Goal: Transaction & Acquisition: Purchase product/service

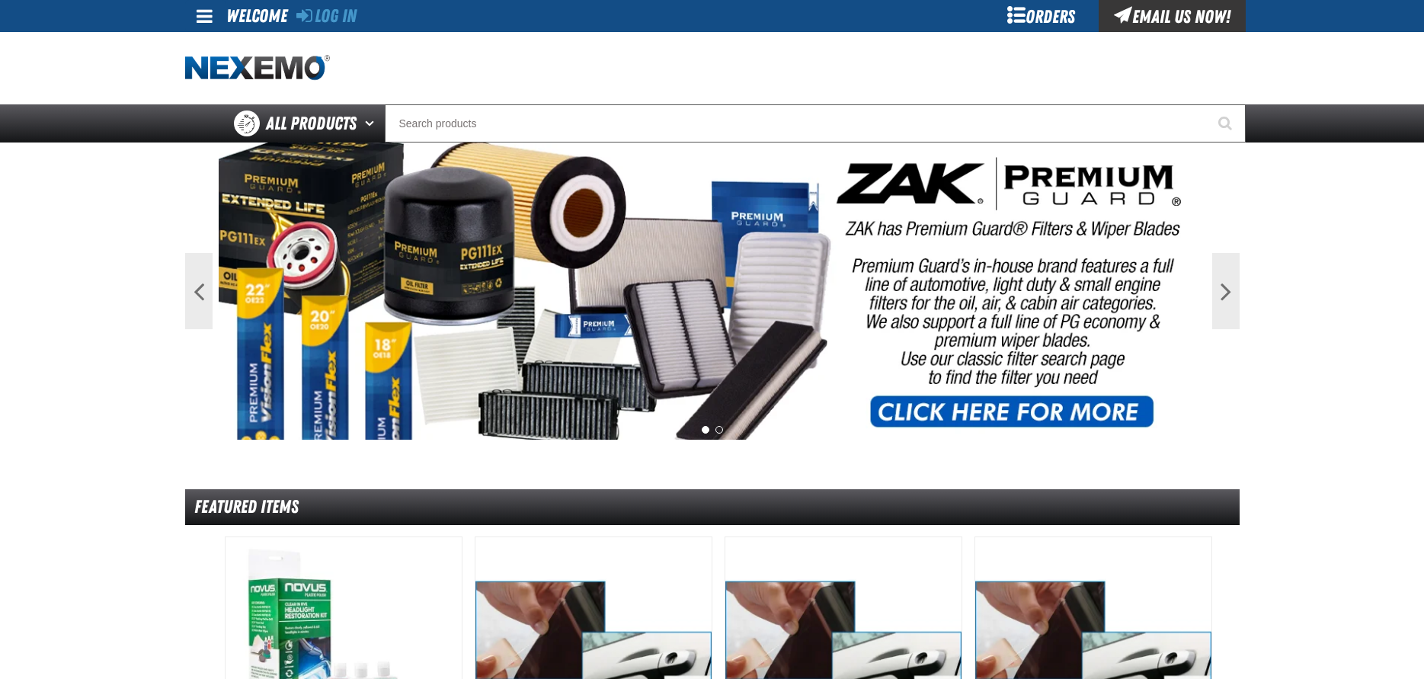
click at [1039, 18] on div "Orders" at bounding box center [1041, 16] width 114 height 32
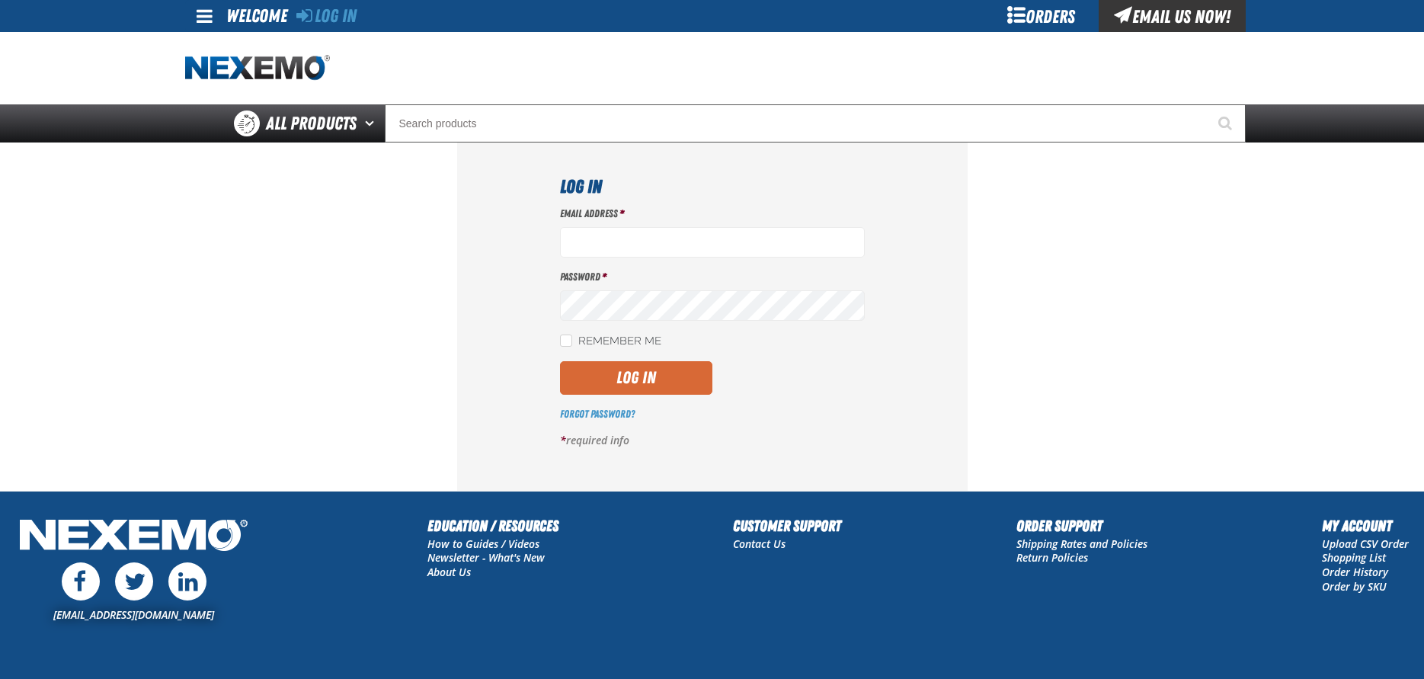
type input "byoung03@vtaig.com"
click at [638, 374] on button "Log In" at bounding box center [636, 378] width 152 height 34
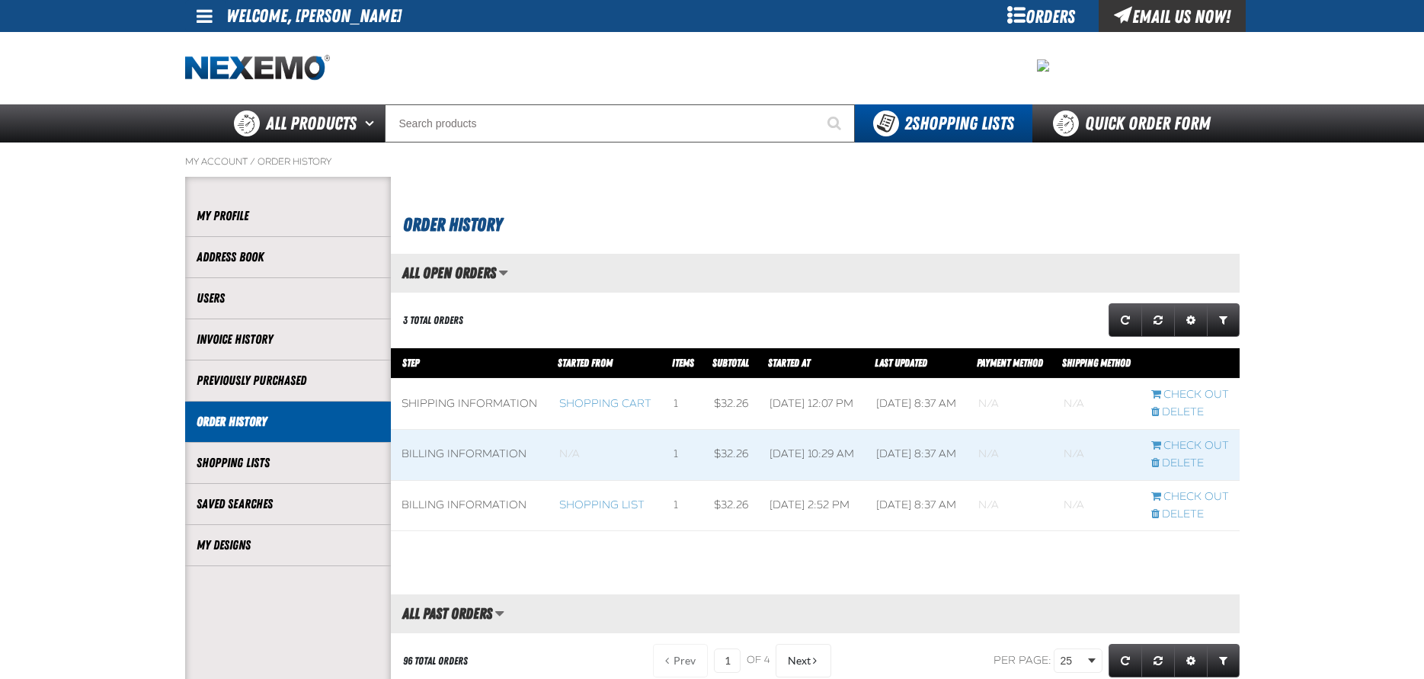
scroll to position [1, 1]
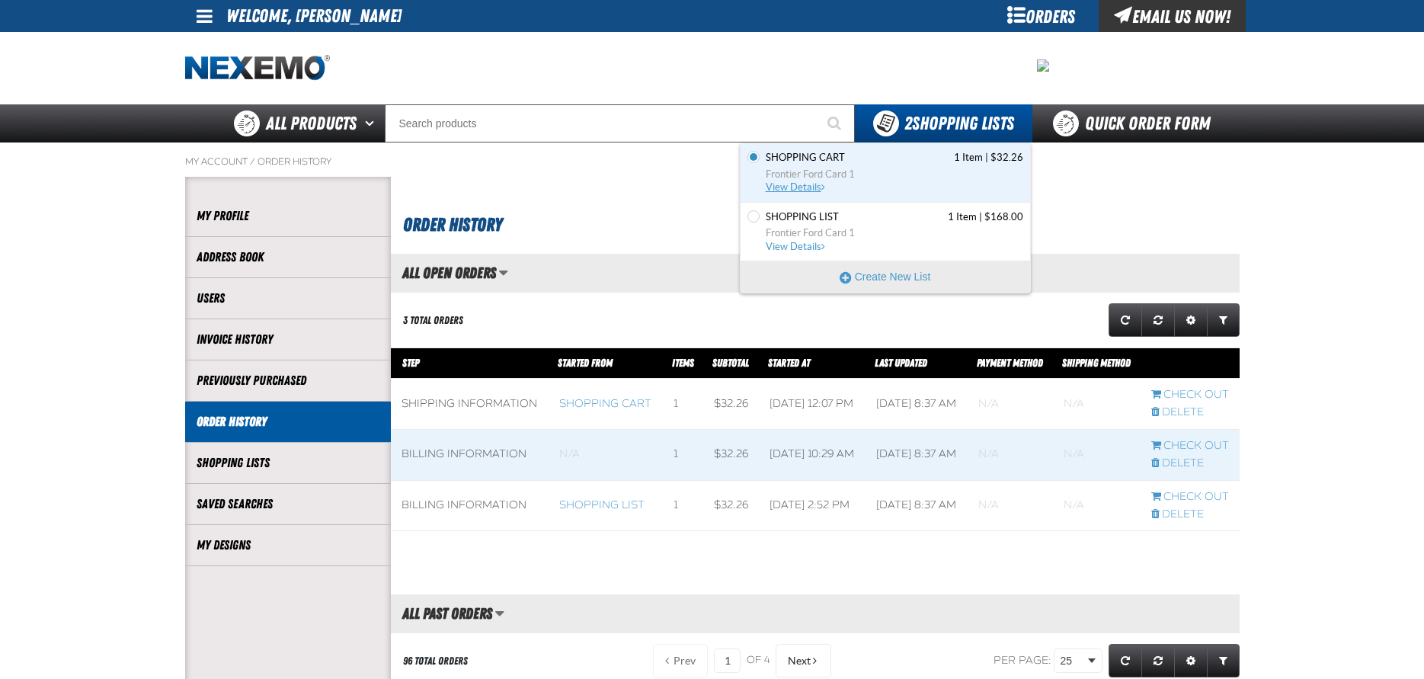
click at [842, 157] on span "Shopping Cart" at bounding box center [805, 158] width 79 height 14
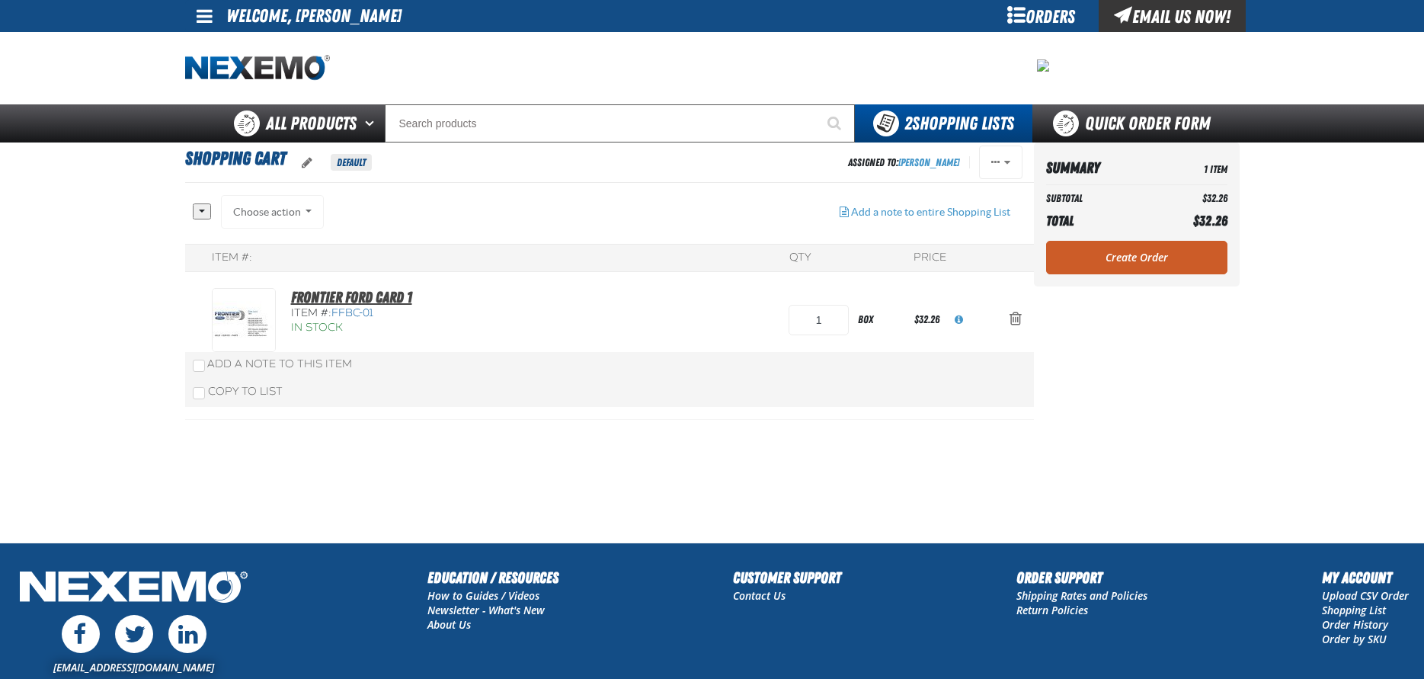
click at [383, 293] on link "Frontier Ford Card 1" at bounding box center [351, 297] width 121 height 18
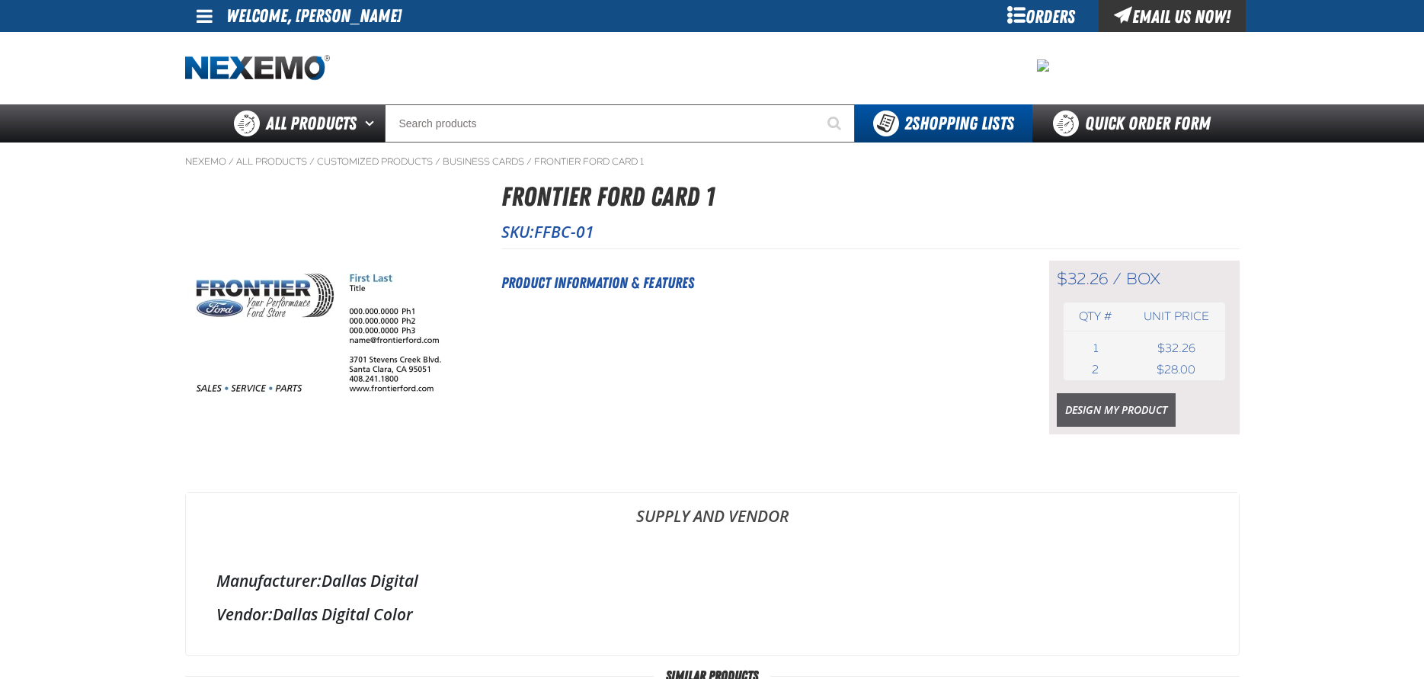
click at [1147, 407] on link "Design My Product" at bounding box center [1116, 410] width 119 height 34
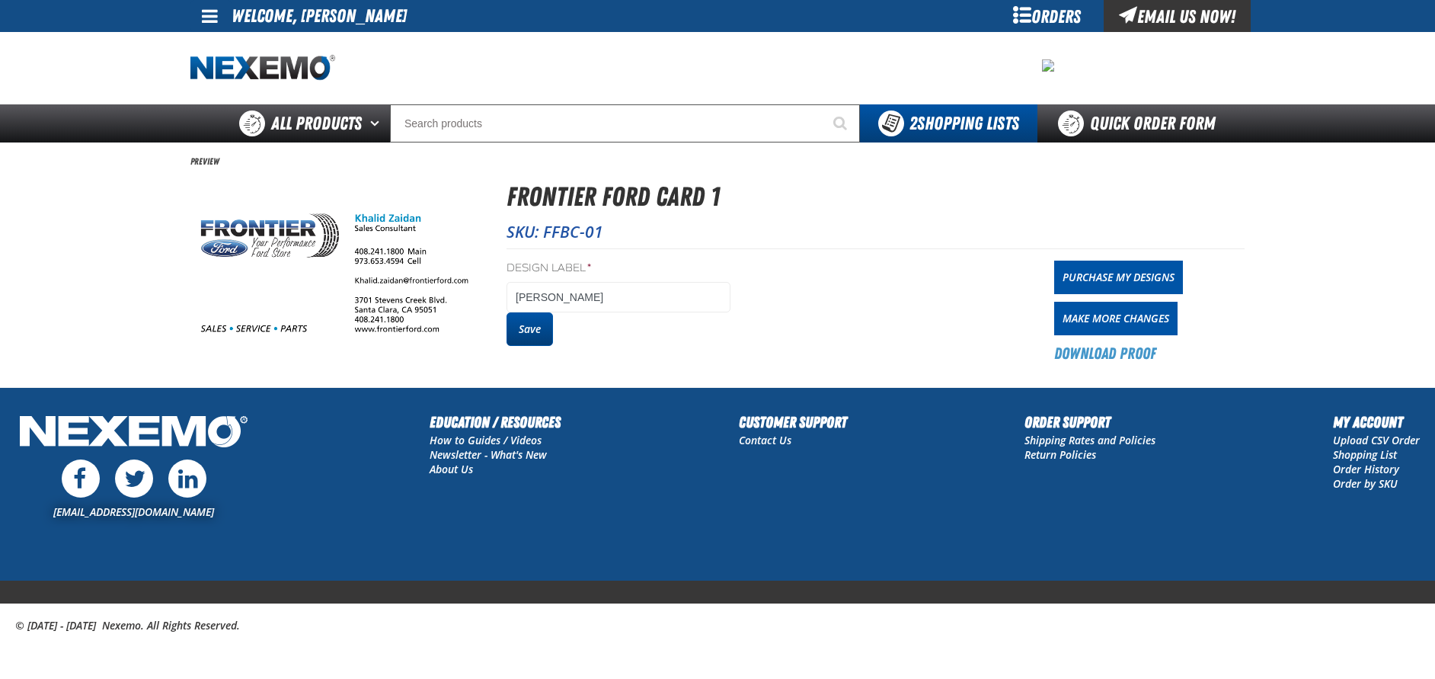
click at [528, 332] on button "Save" at bounding box center [530, 329] width 46 height 34
click at [1121, 279] on link "Purchase My Designs" at bounding box center [1118, 278] width 129 height 34
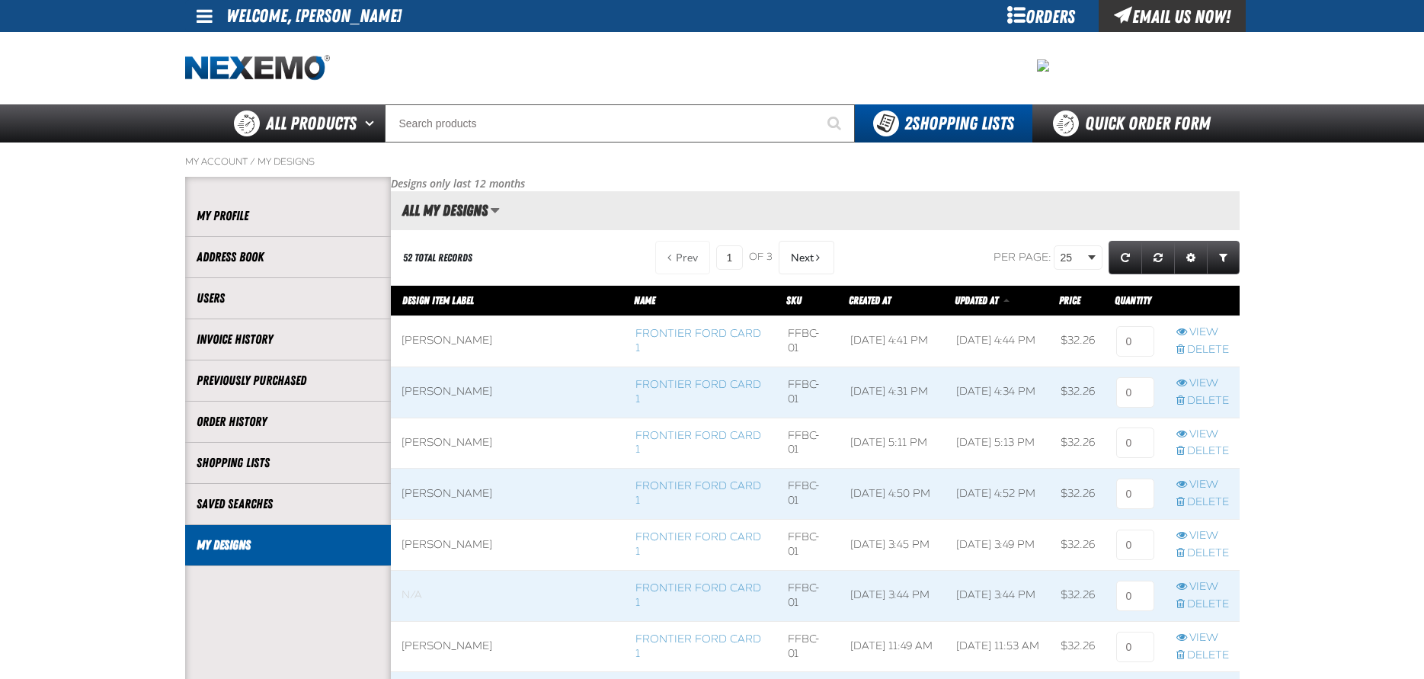
scroll to position [1, 1]
click at [1133, 344] on input at bounding box center [1135, 341] width 38 height 30
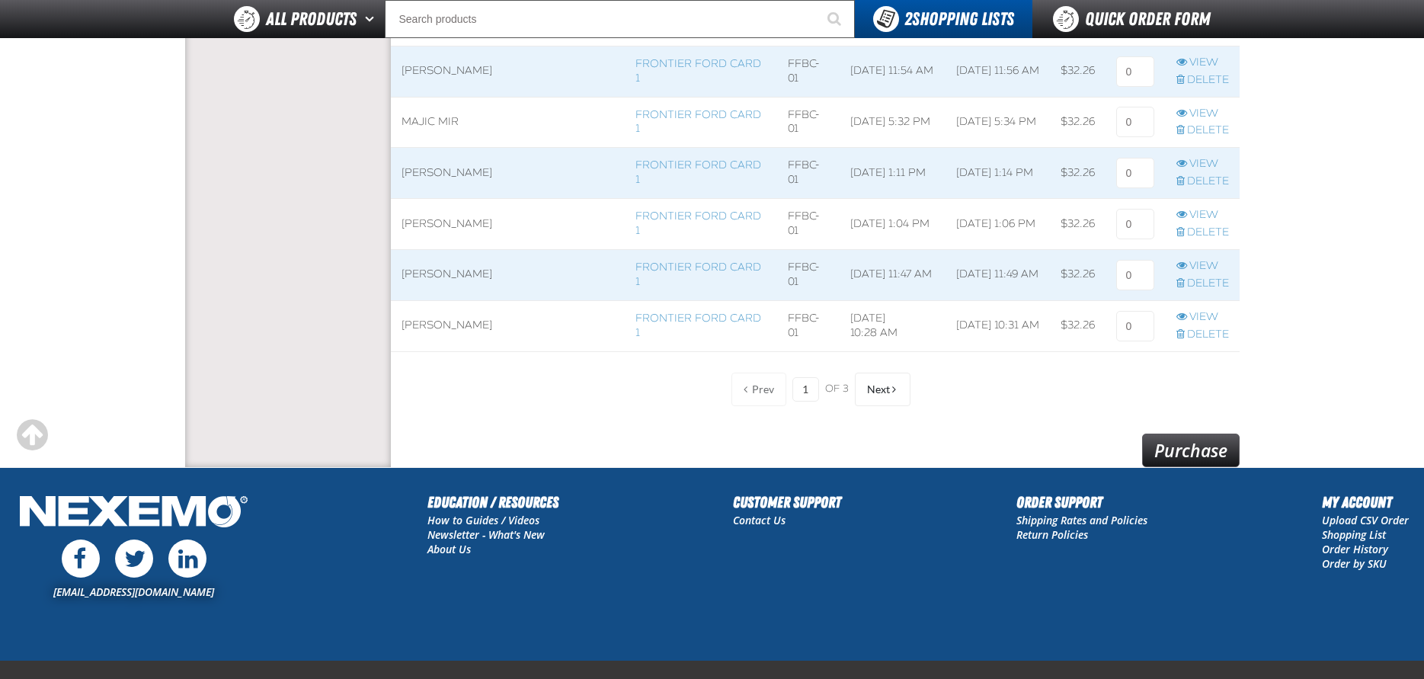
scroll to position [1219, 0]
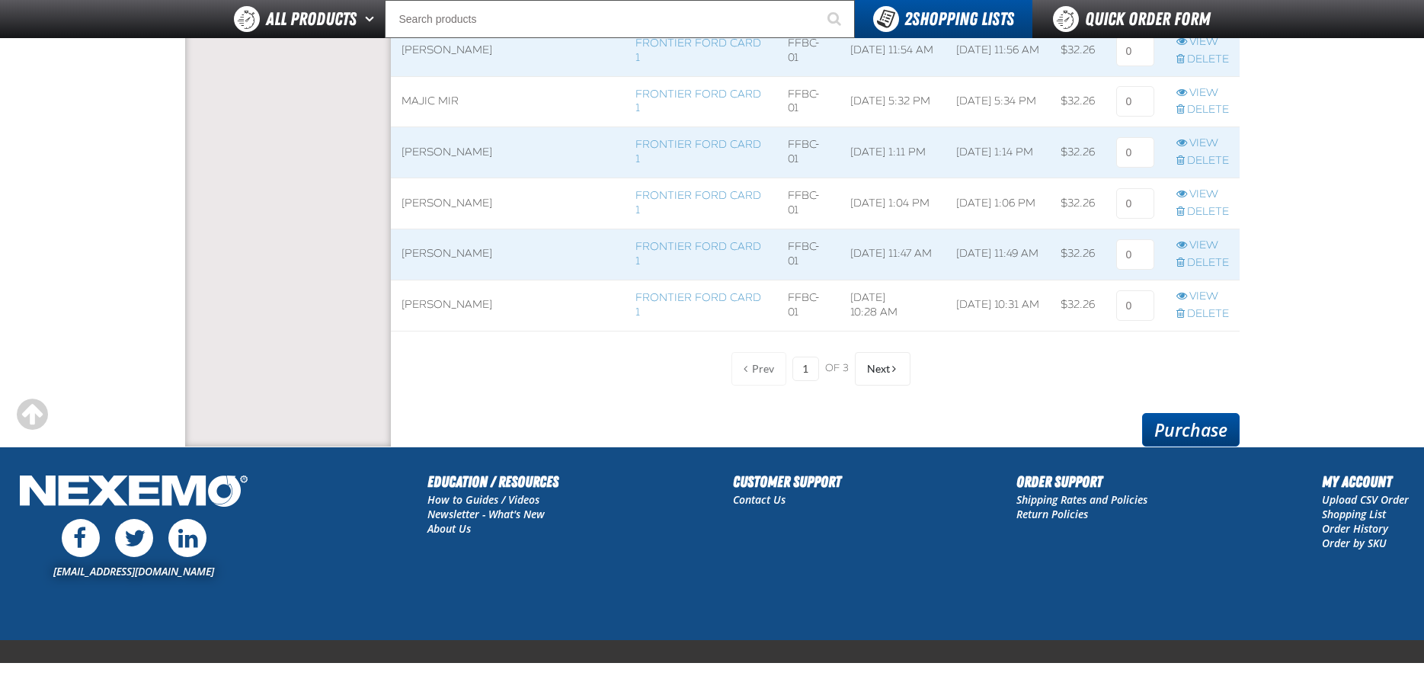
type input "1"
click at [1195, 429] on link "Purchase" at bounding box center [1191, 430] width 98 height 34
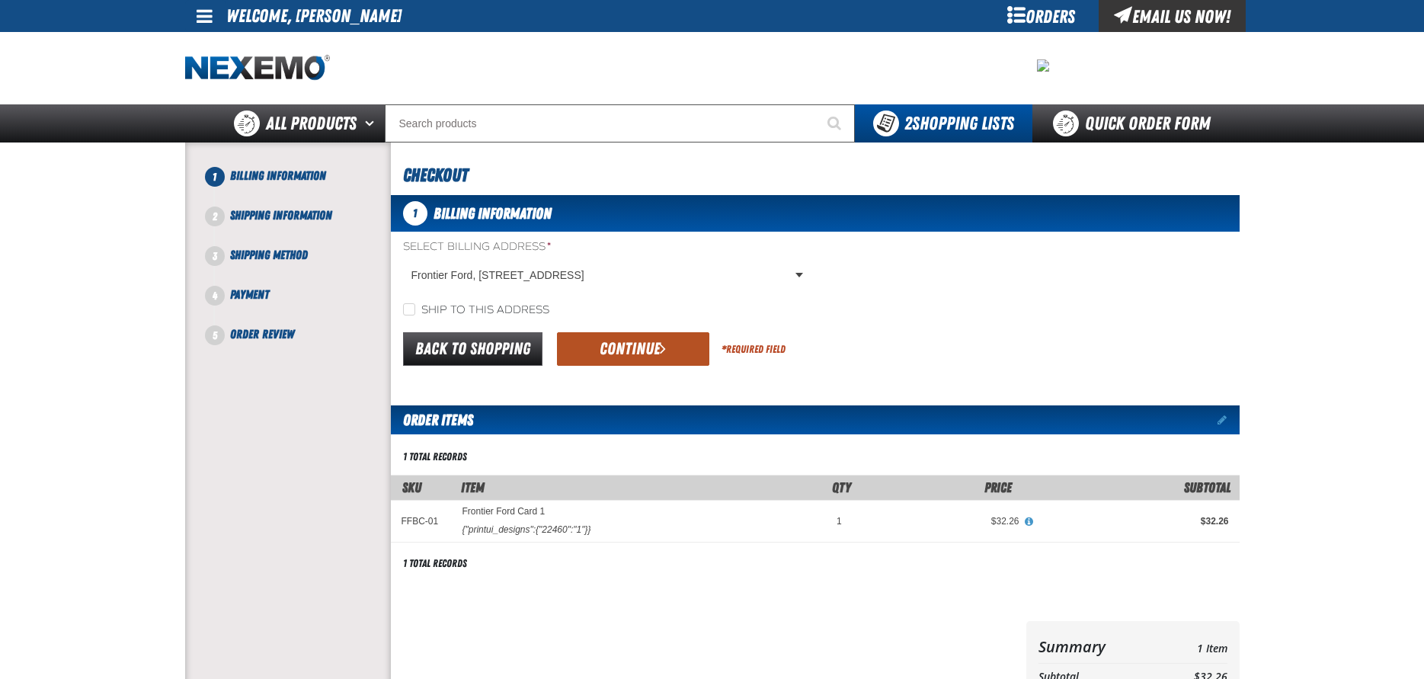
click at [622, 347] on button "Continue" at bounding box center [633, 349] width 152 height 34
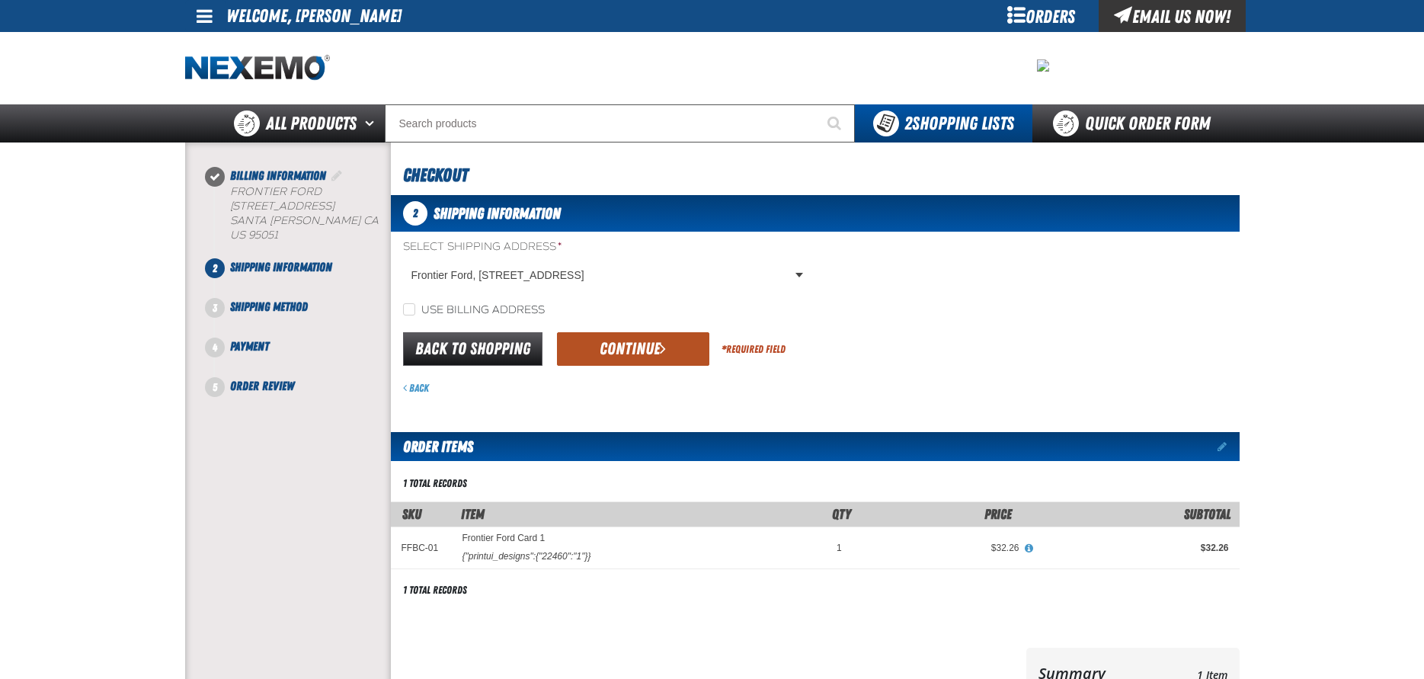
click at [638, 347] on button "Continue" at bounding box center [633, 349] width 152 height 34
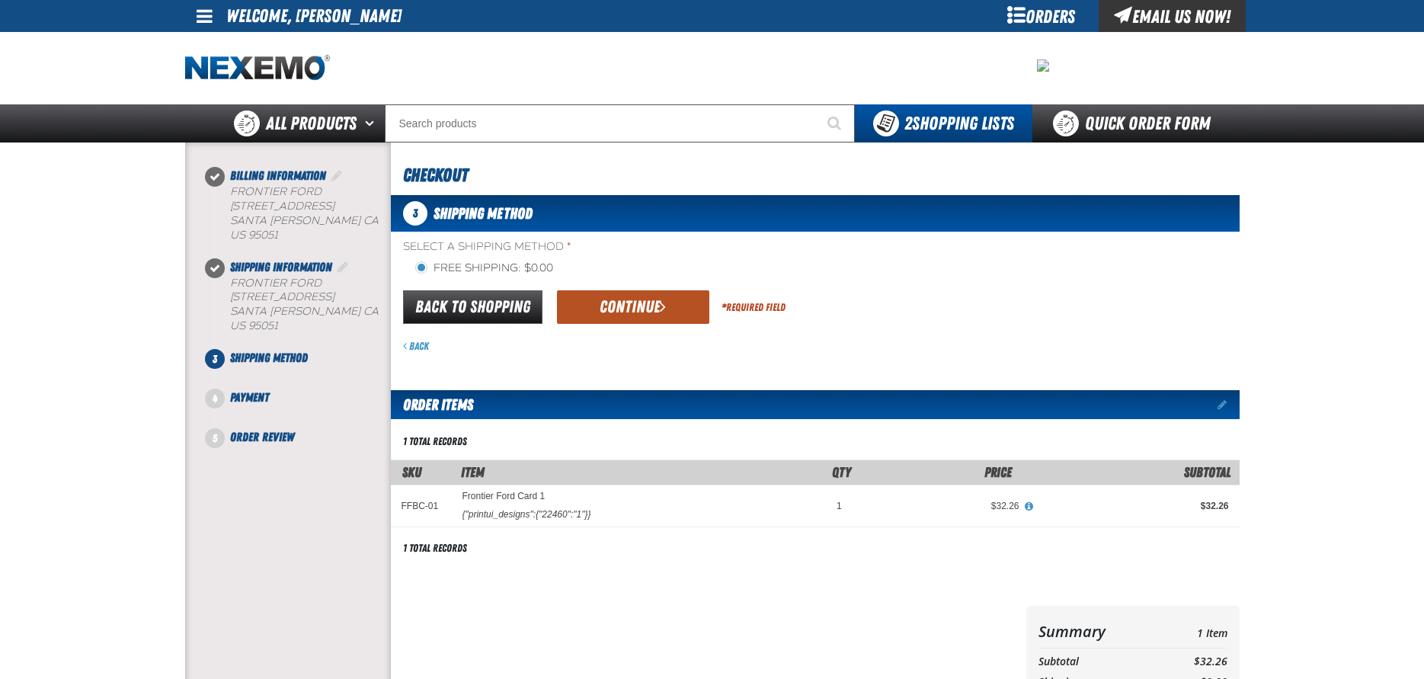
click at [636, 307] on button "Continue" at bounding box center [633, 307] width 152 height 34
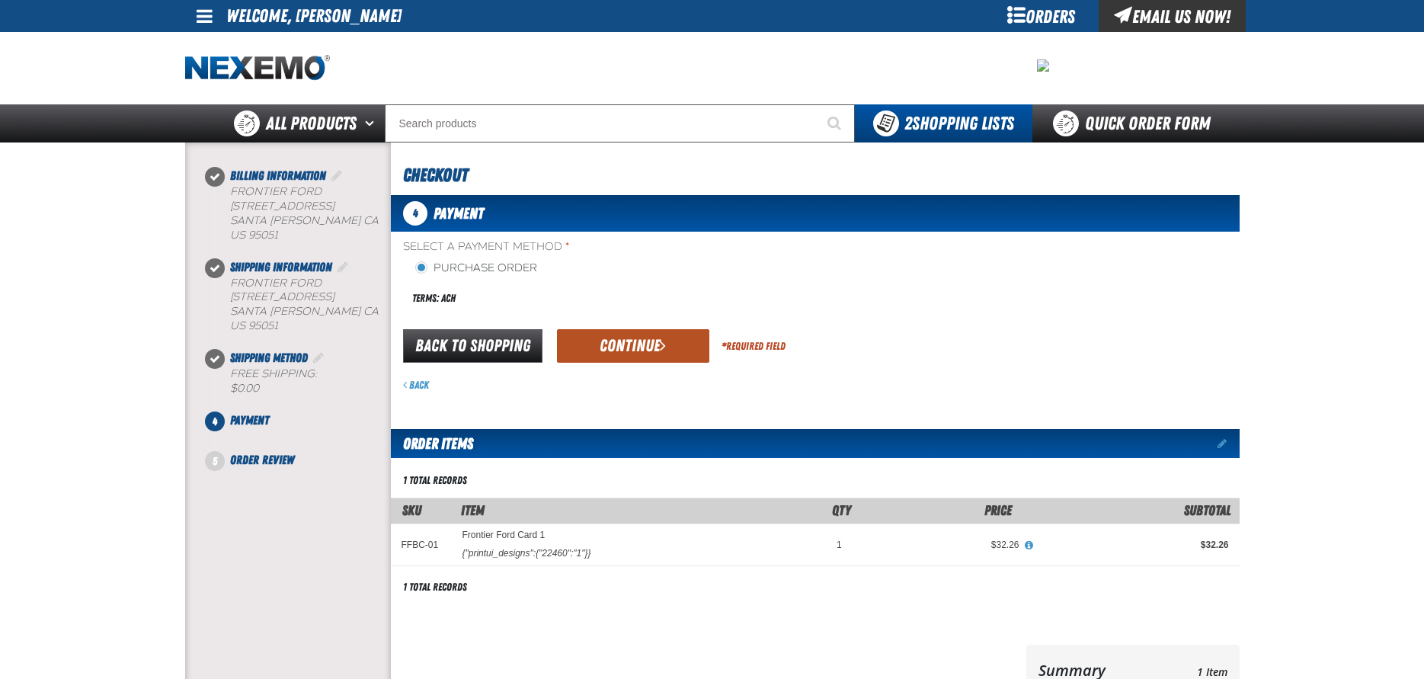
click at [637, 345] on button "Continue" at bounding box center [633, 346] width 152 height 34
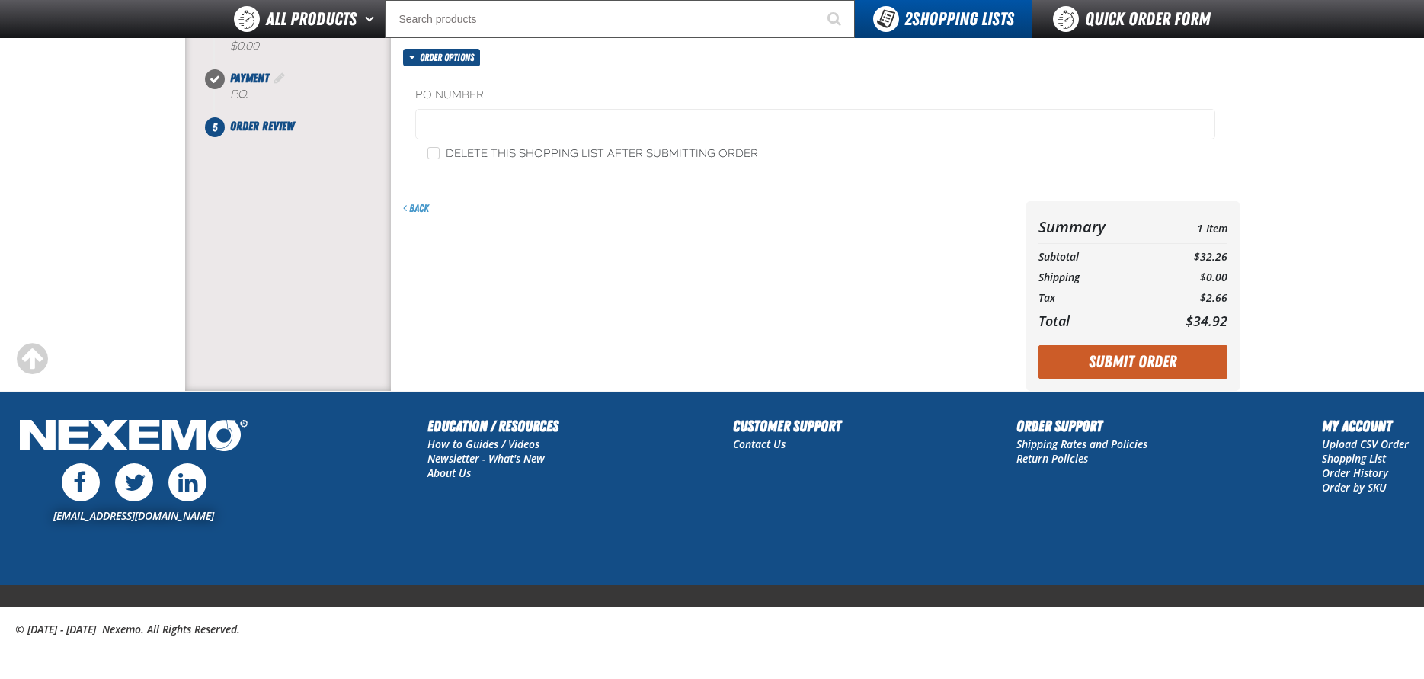
scroll to position [305, 0]
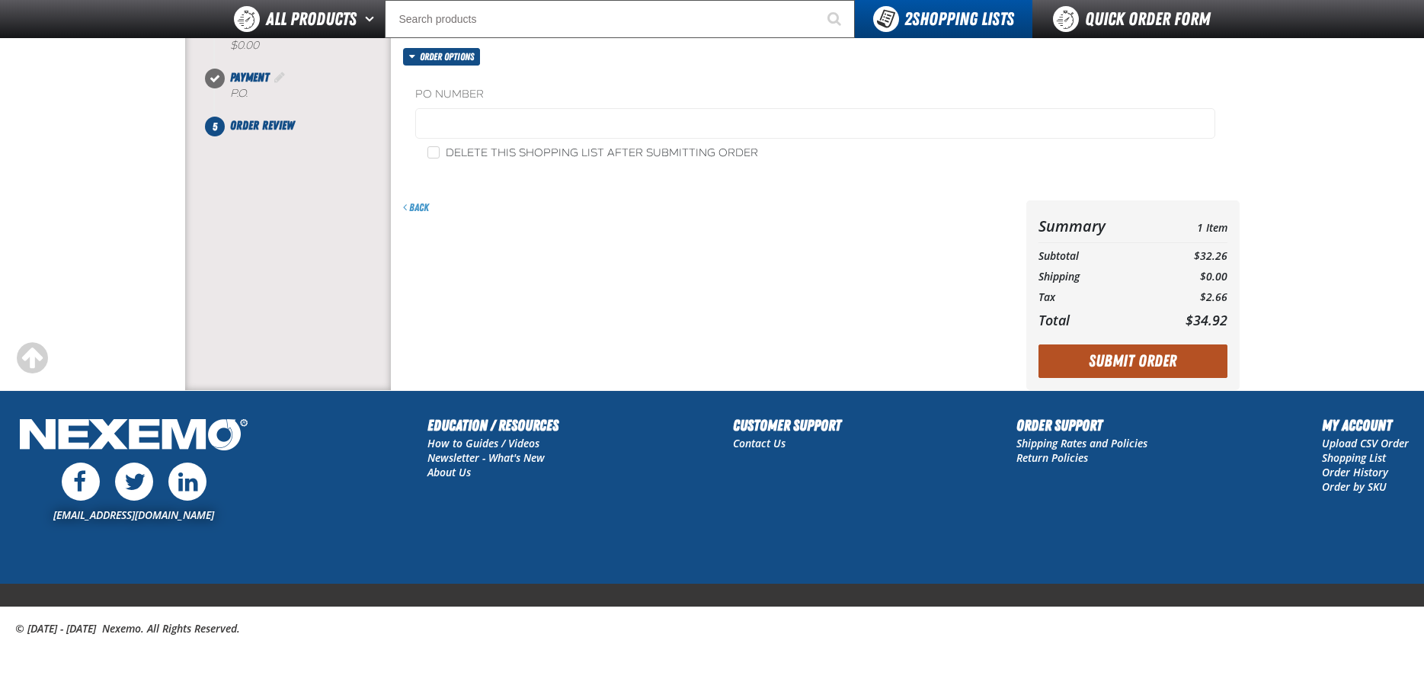
click at [1129, 360] on button "Submit Order" at bounding box center [1132, 361] width 189 height 34
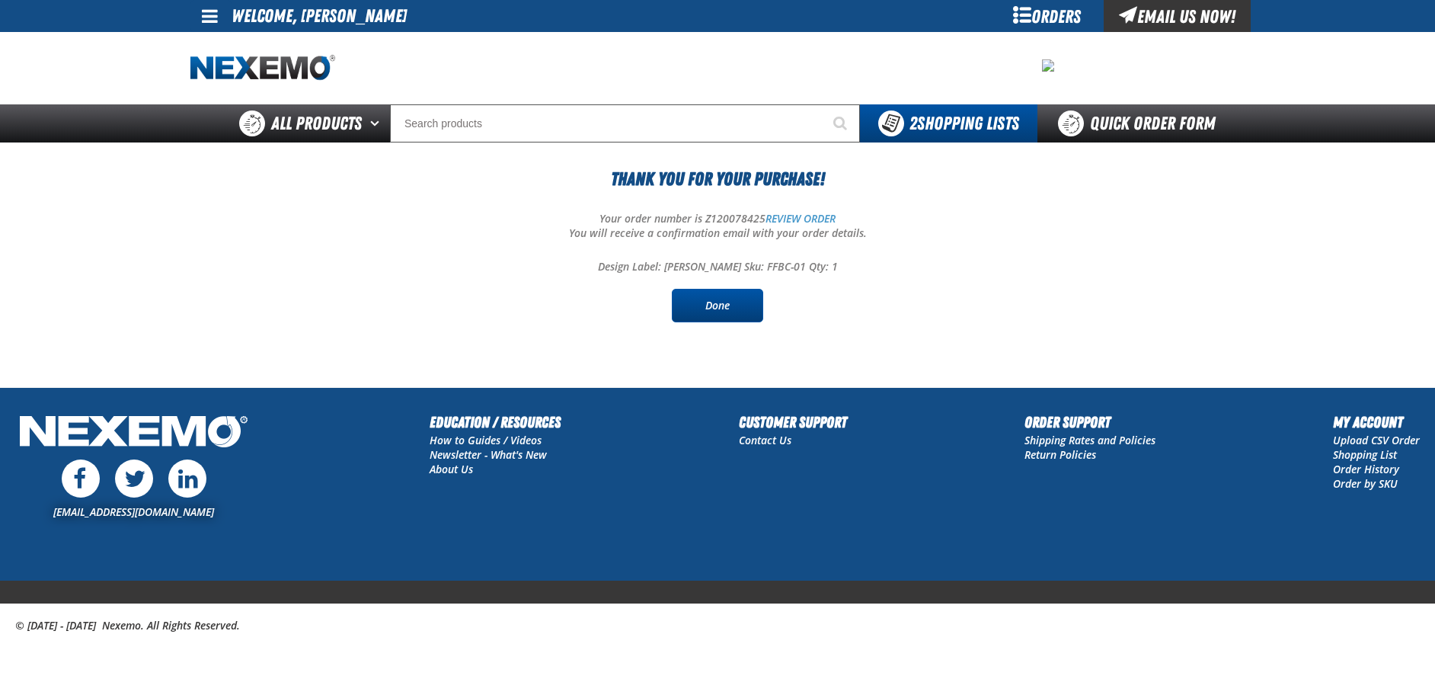
click at [713, 303] on link "Done" at bounding box center [717, 306] width 91 height 34
